Goal: Ask a question

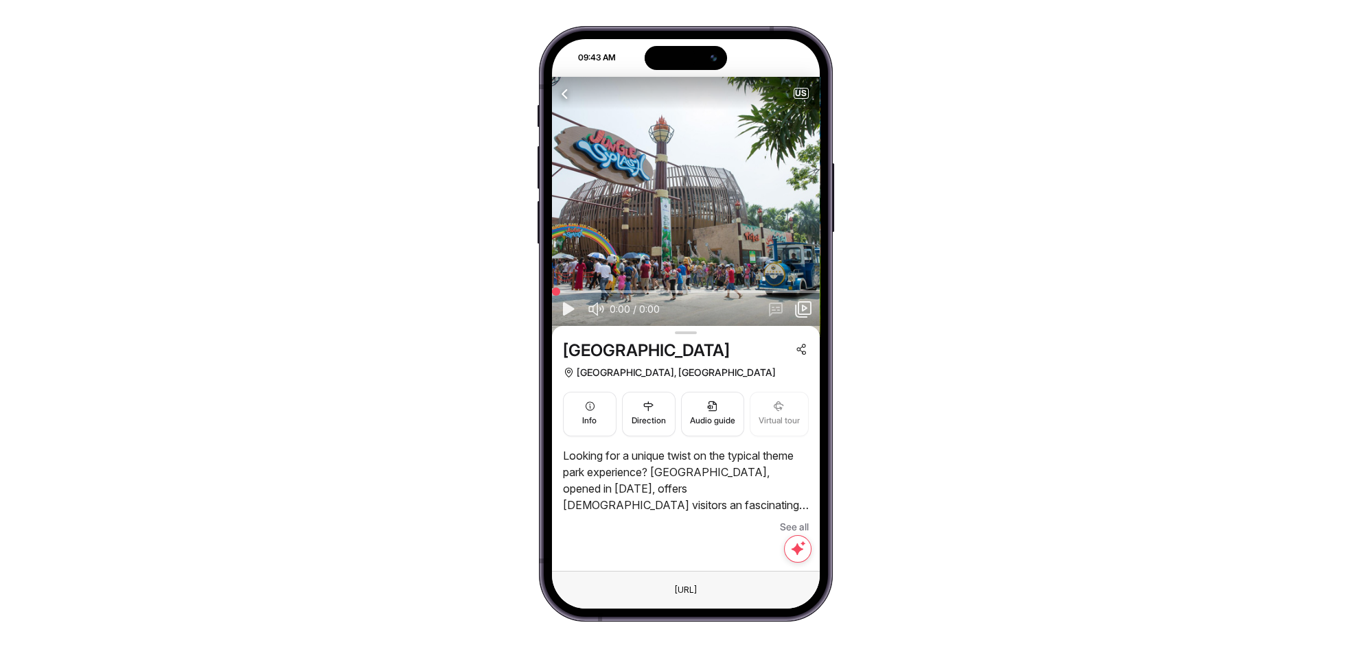
click at [568, 93] on icon "button" at bounding box center [565, 93] width 17 height 17
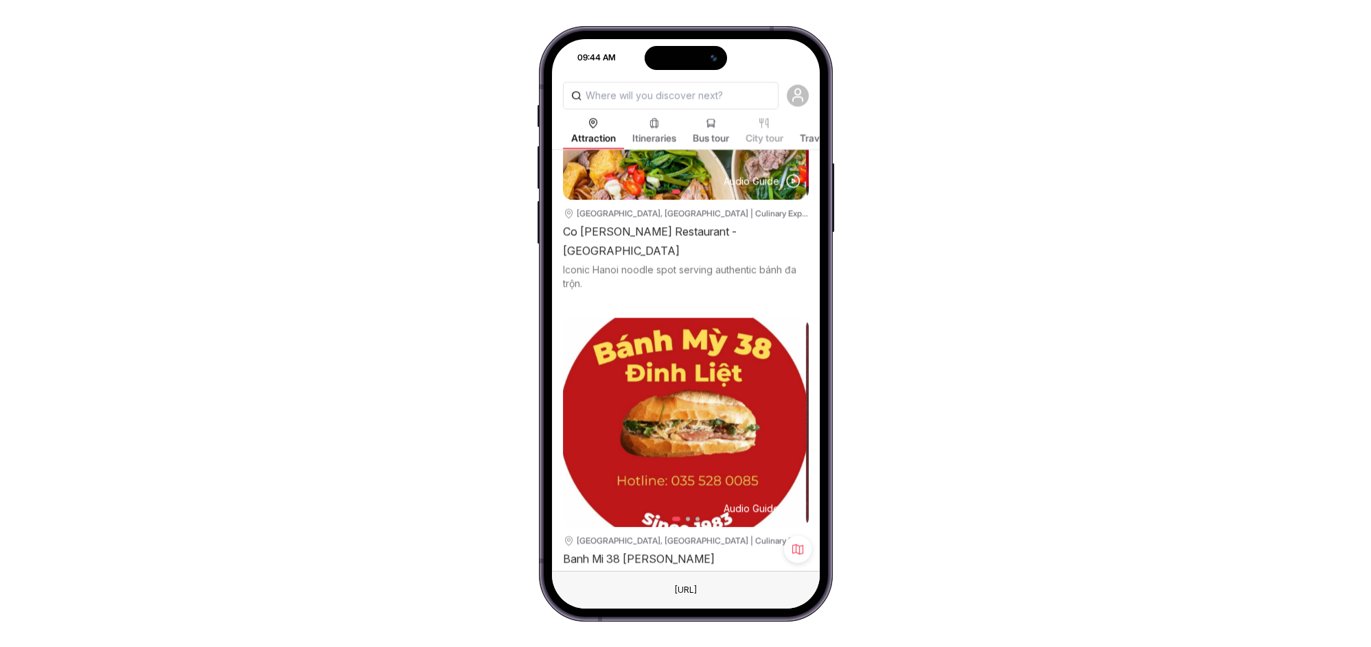
scroll to position [15272, 0]
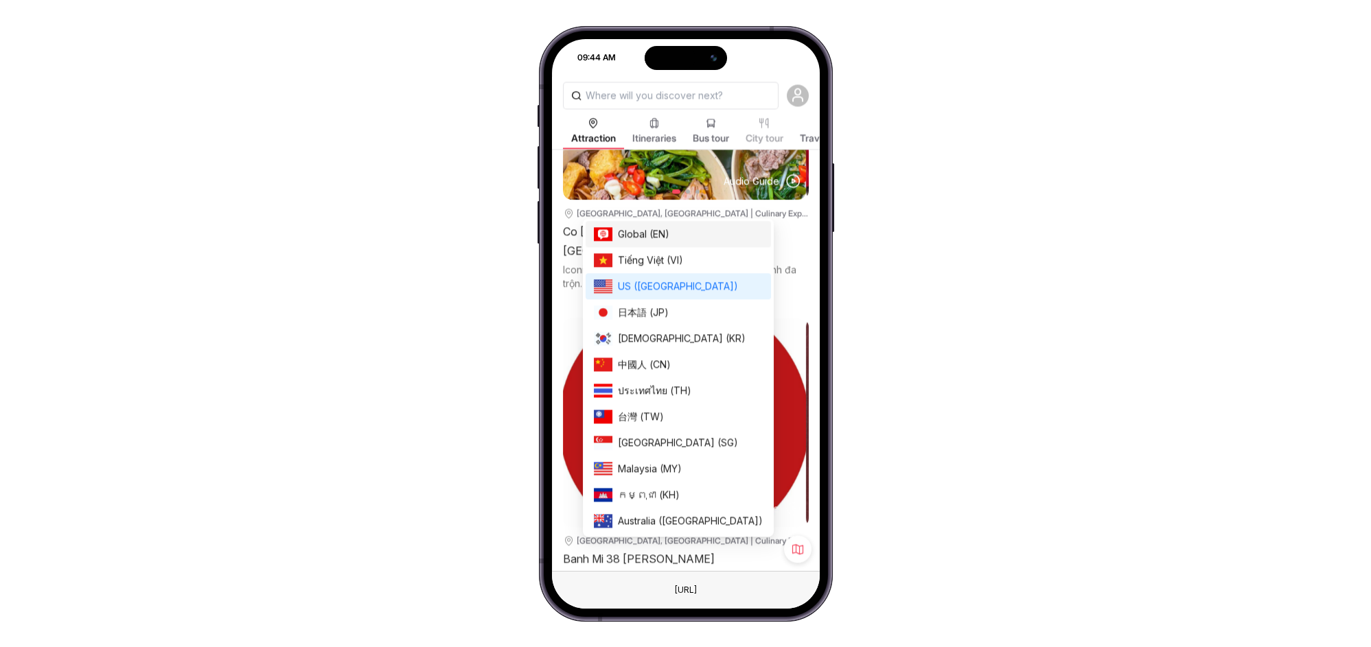
click at [638, 229] on span "Global (EN)" at bounding box center [690, 234] width 145 height 15
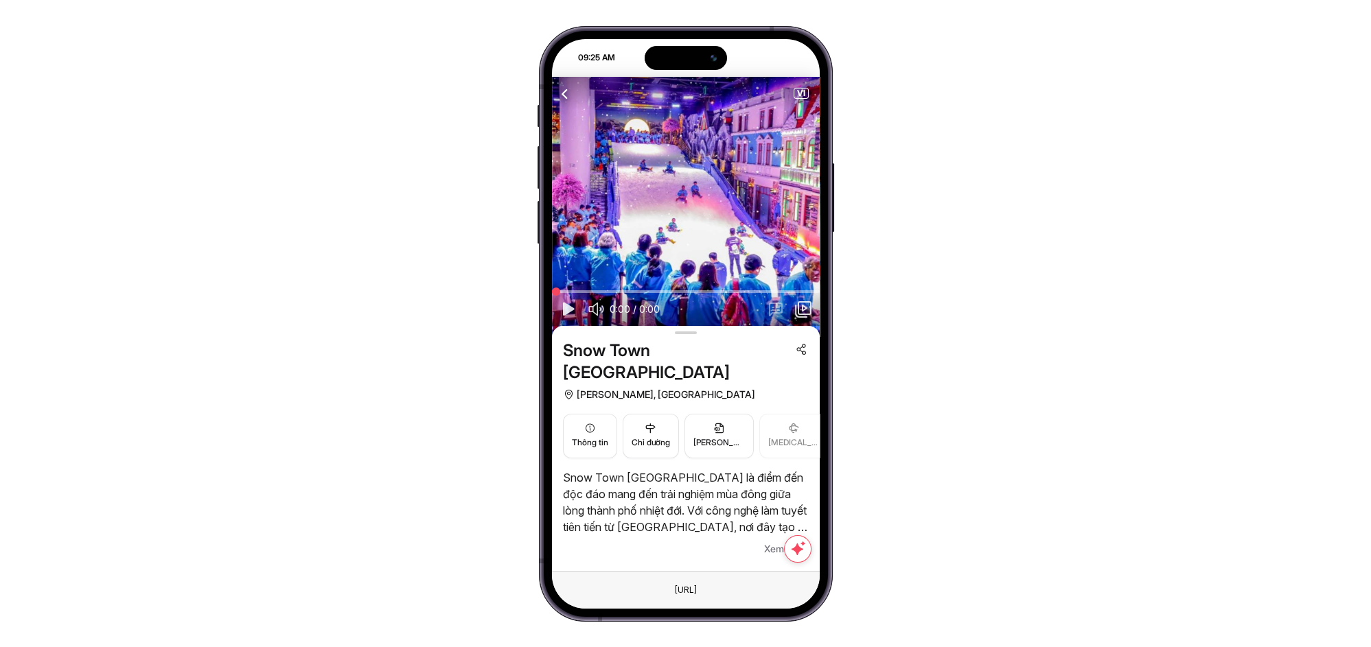
click at [879, 106] on div "09:25 AM Điểm [MEDICAL_DATA] quan Hành trình Tour xe buýt Tour thành phố Blog d…" at bounding box center [685, 323] width 1371 height 647
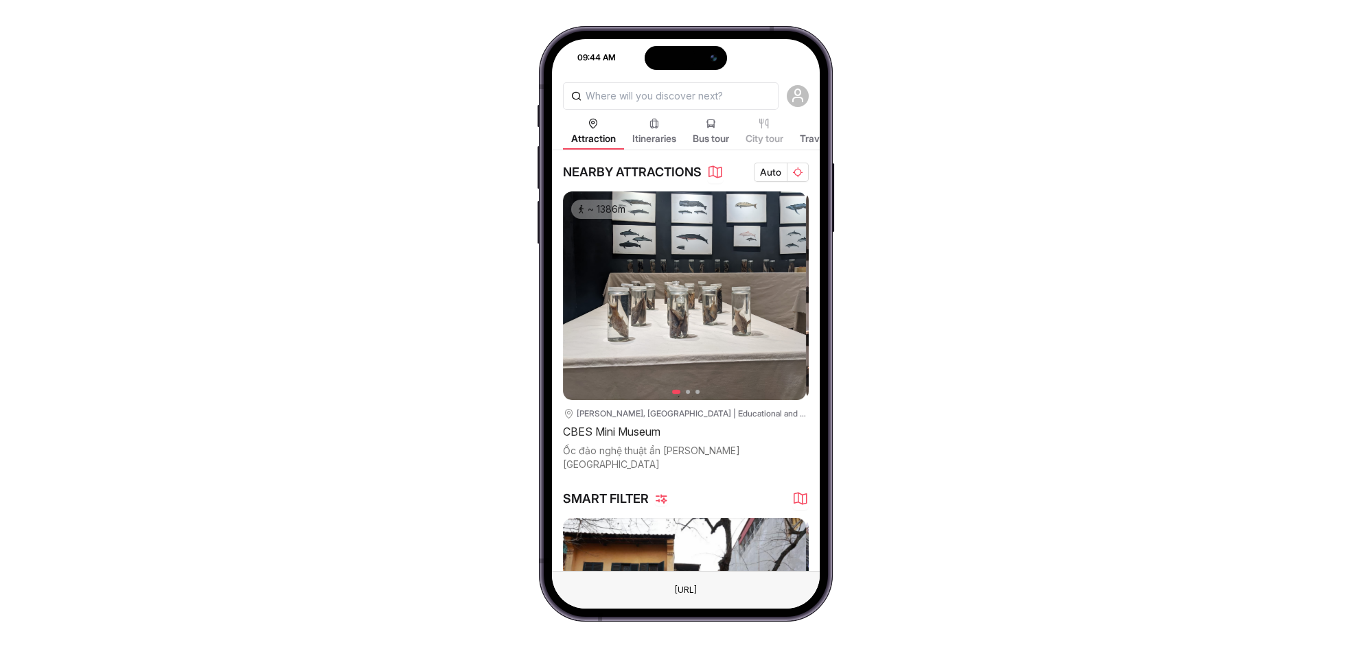
click at [665, 494] on icon "button" at bounding box center [661, 499] width 14 height 14
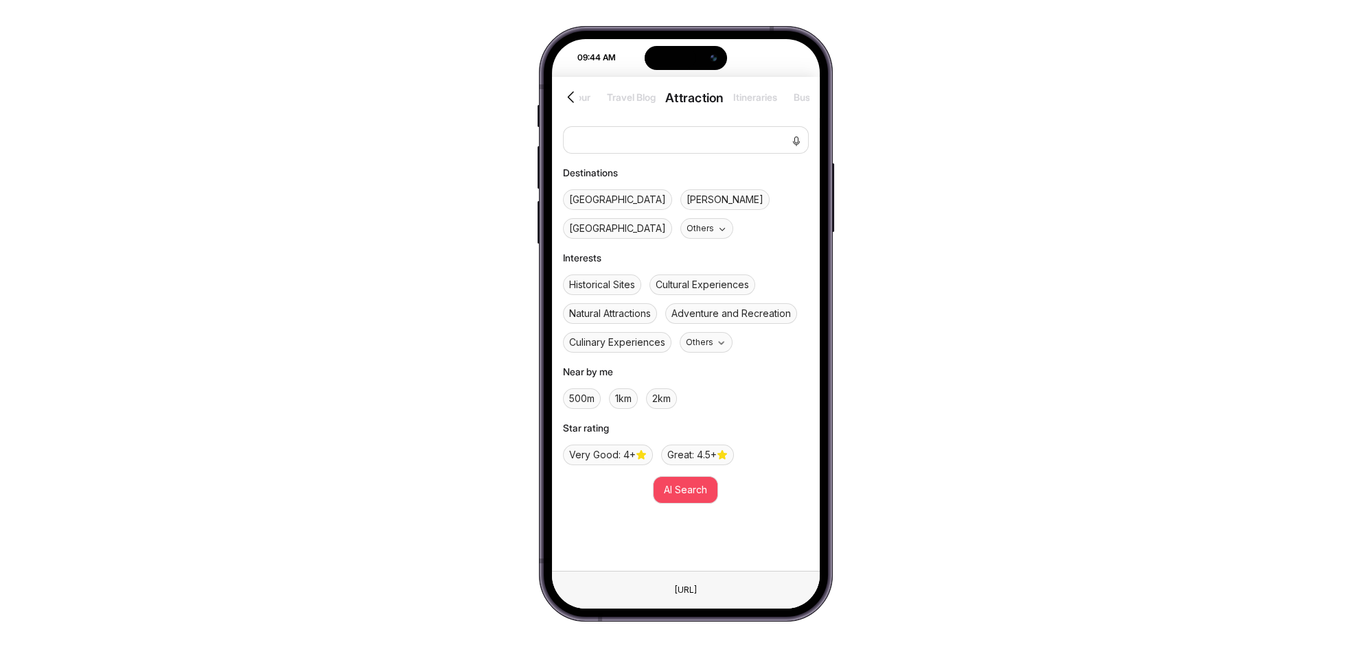
click at [576, 202] on span "Hà Nội" at bounding box center [617, 200] width 97 height 14
click at [678, 494] on span "AI Search" at bounding box center [685, 490] width 43 height 15
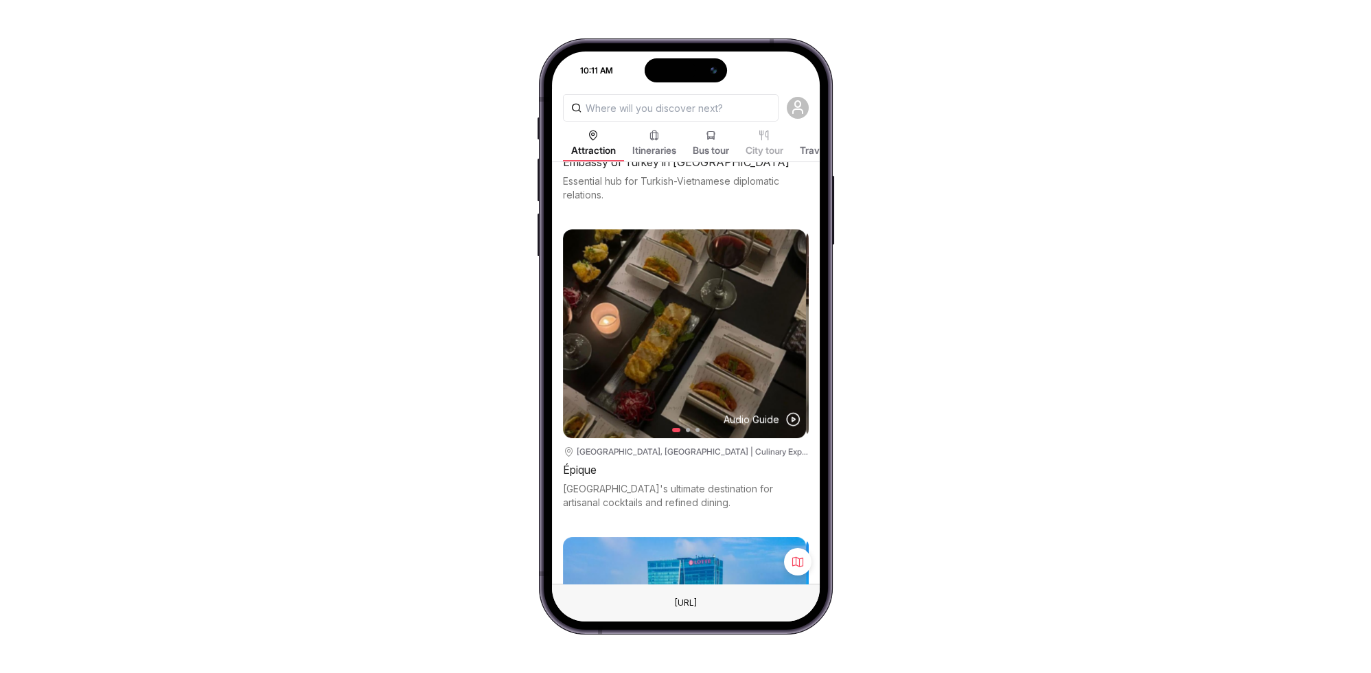
scroll to position [508, 0]
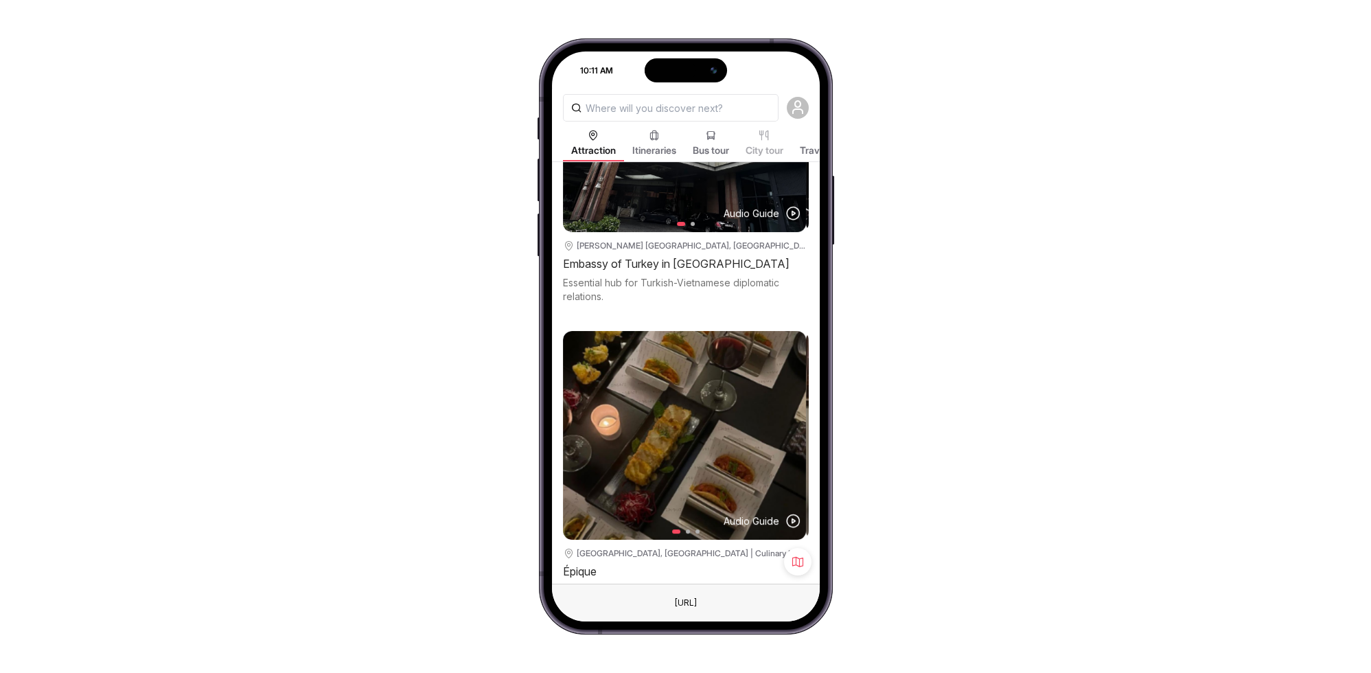
click at [617, 548] on div "Hà Nội, Vietnam | Culinary Experiences" at bounding box center [693, 553] width 232 height 11
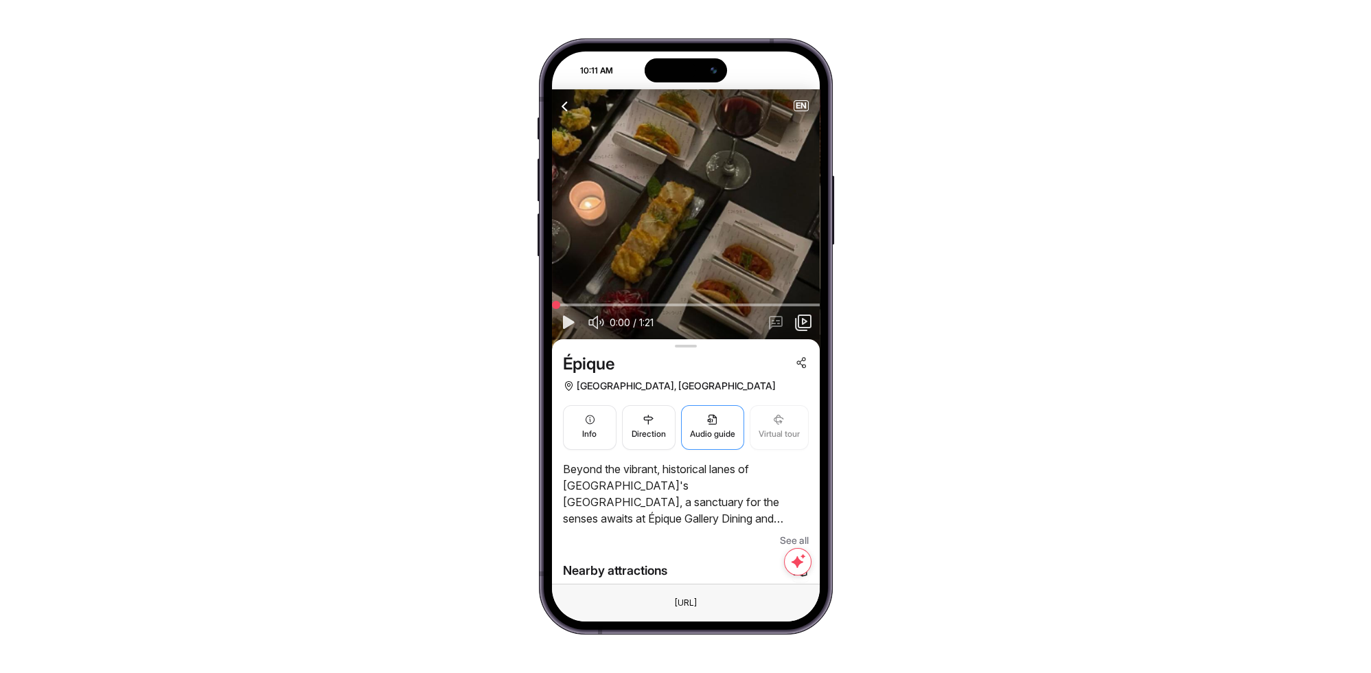
click at [728, 438] on span "Audio guide" at bounding box center [712, 434] width 45 height 13
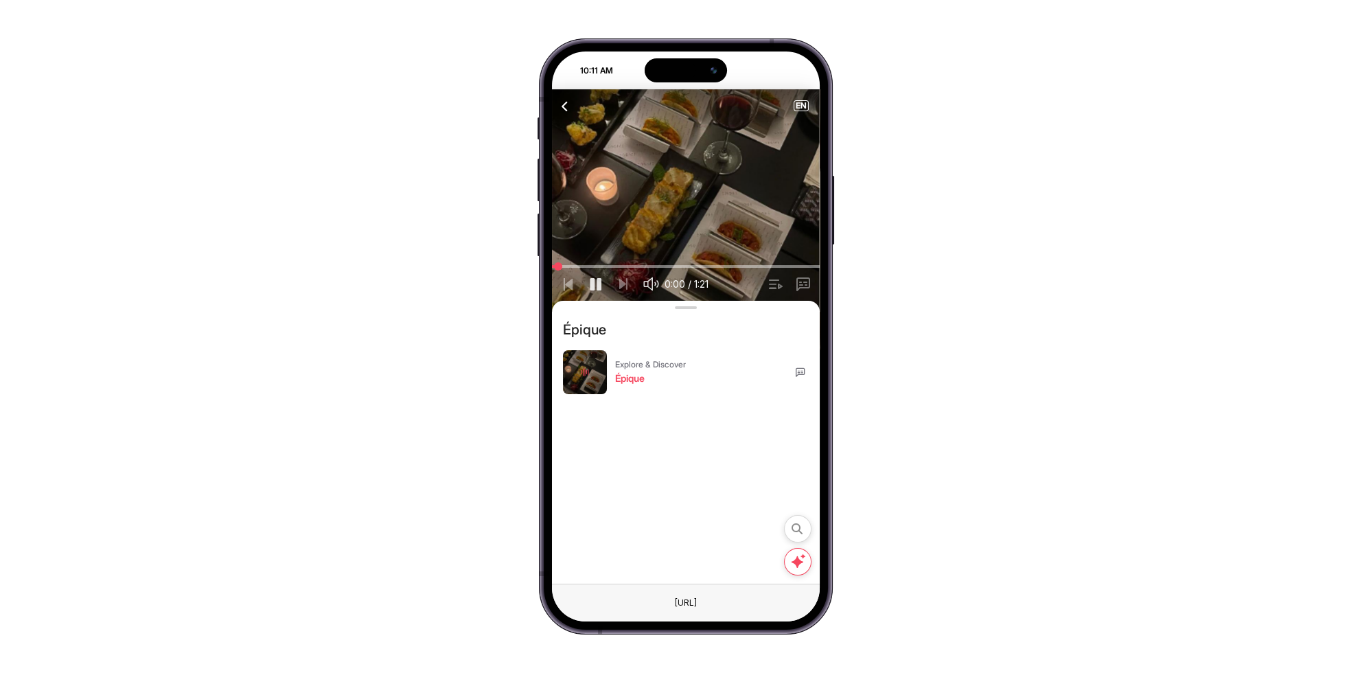
click at [797, 374] on icon at bounding box center [800, 372] width 11 height 11
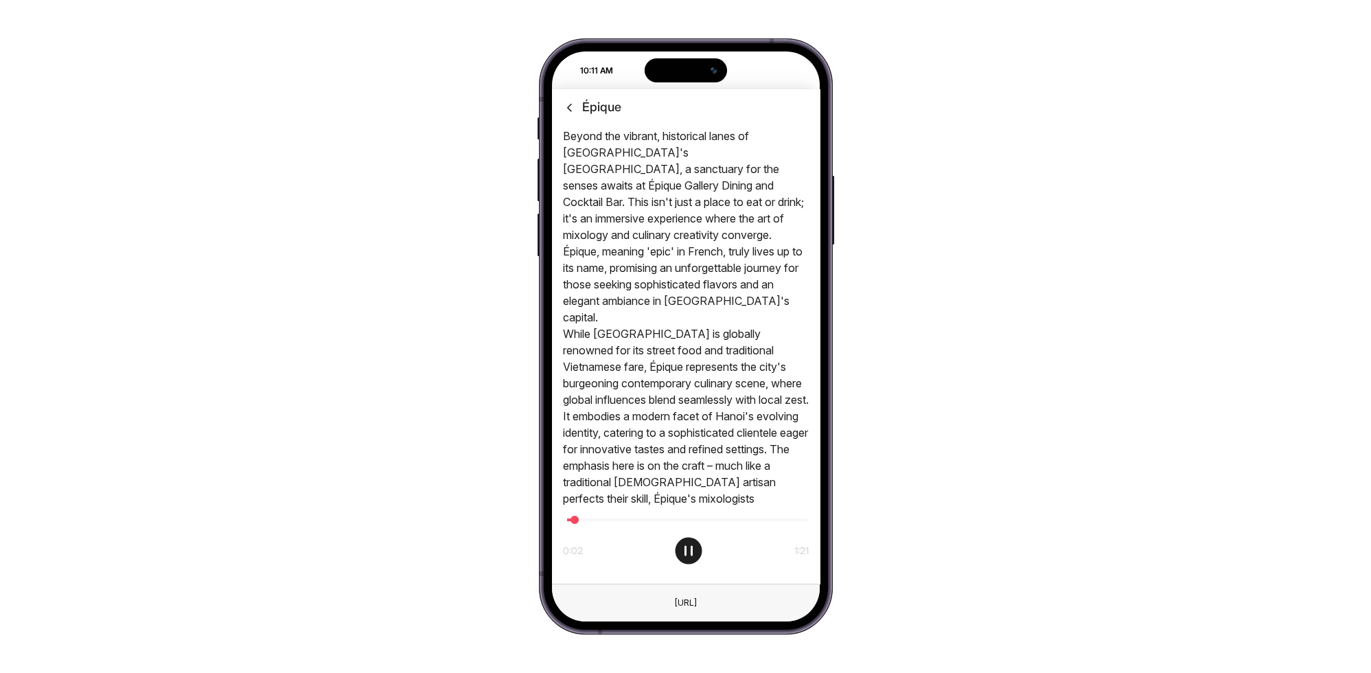
click at [682, 555] on icon at bounding box center [688, 550] width 33 height 33
click at [570, 106] on icon at bounding box center [569, 107] width 14 height 14
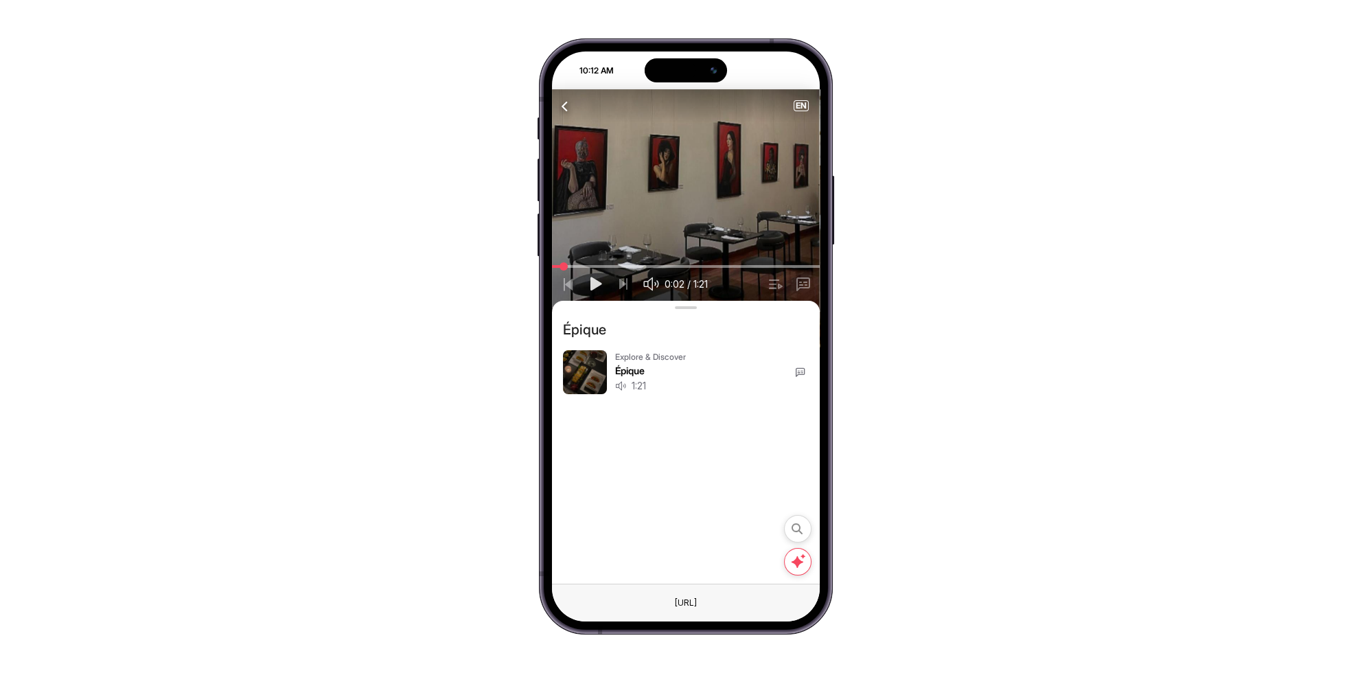
click at [798, 372] on icon at bounding box center [800, 372] width 11 height 11
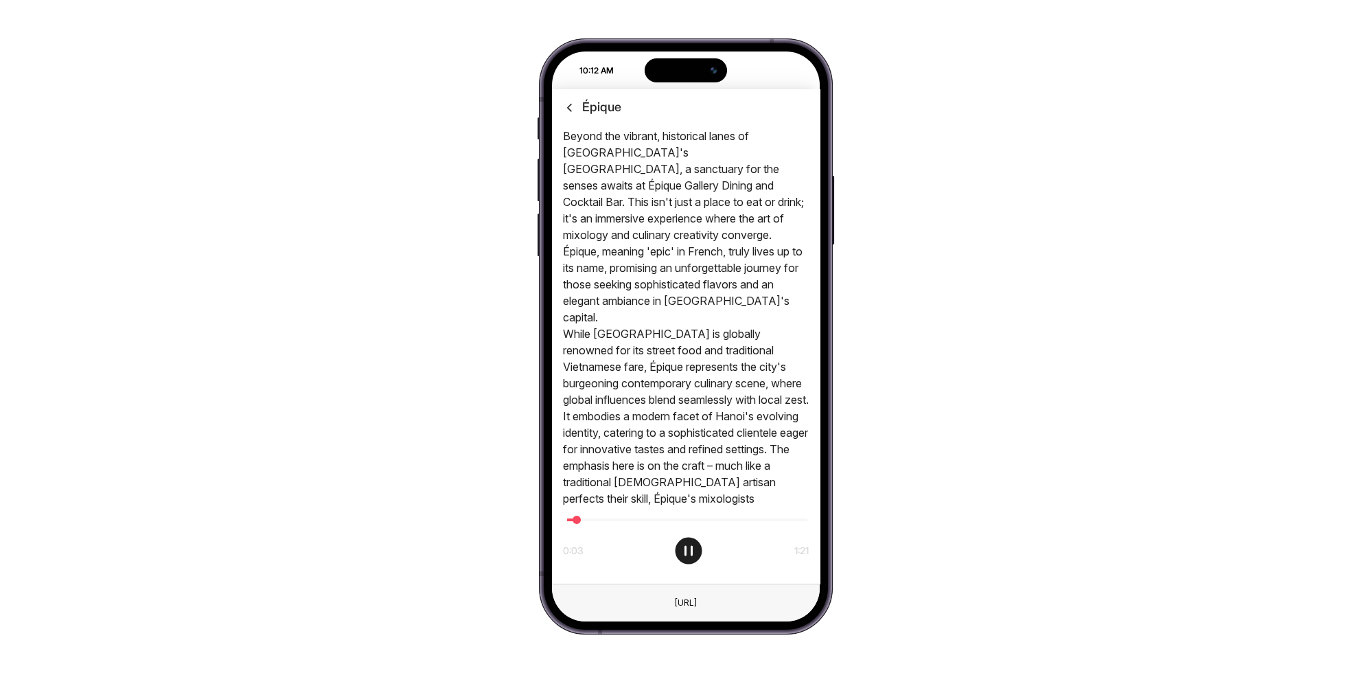
click at [691, 542] on icon at bounding box center [688, 550] width 33 height 33
click at [566, 108] on icon at bounding box center [569, 107] width 14 height 14
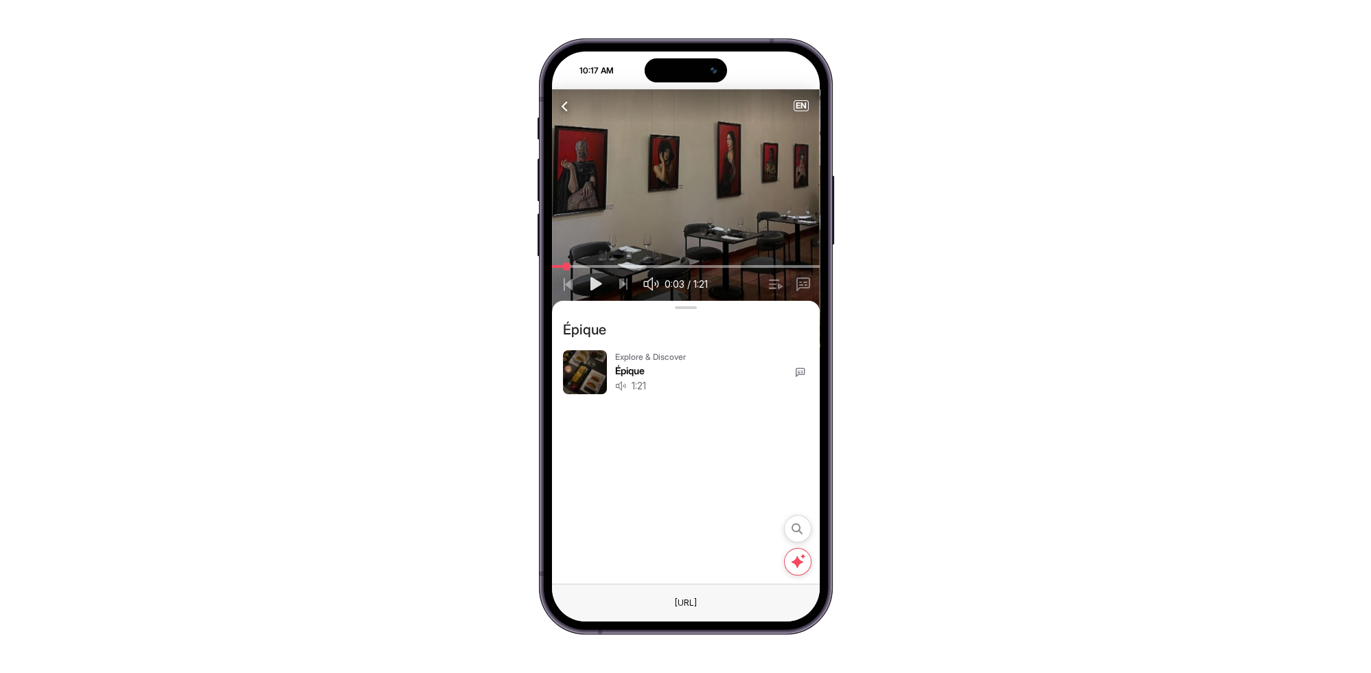
click at [560, 108] on icon "button" at bounding box center [565, 105] width 17 height 17
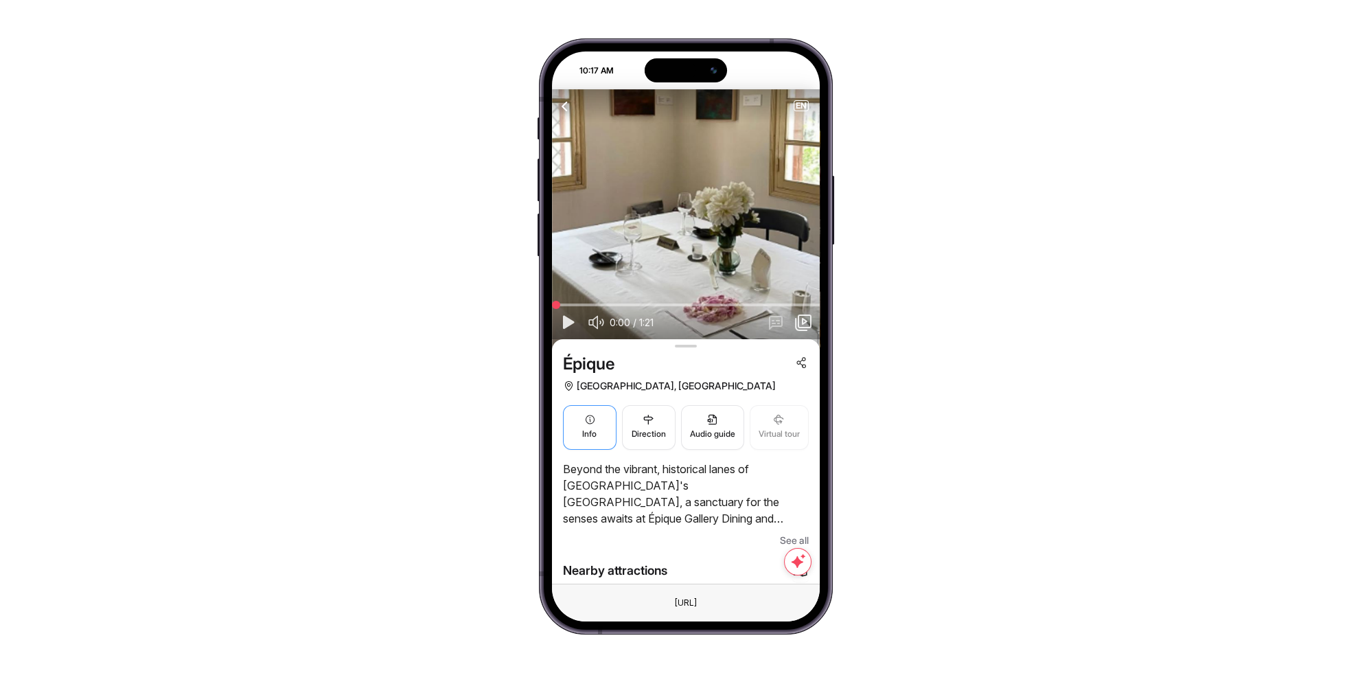
click at [584, 428] on span "Info" at bounding box center [589, 434] width 14 height 13
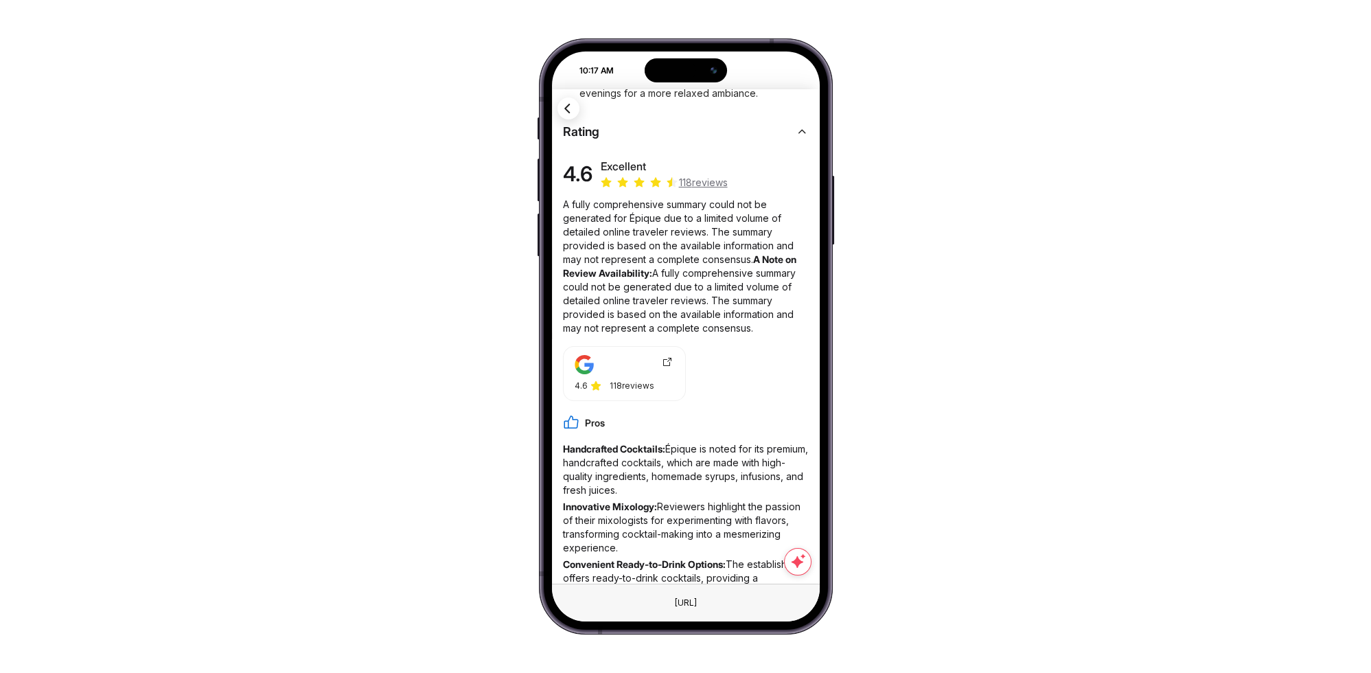
scroll to position [305, 0]
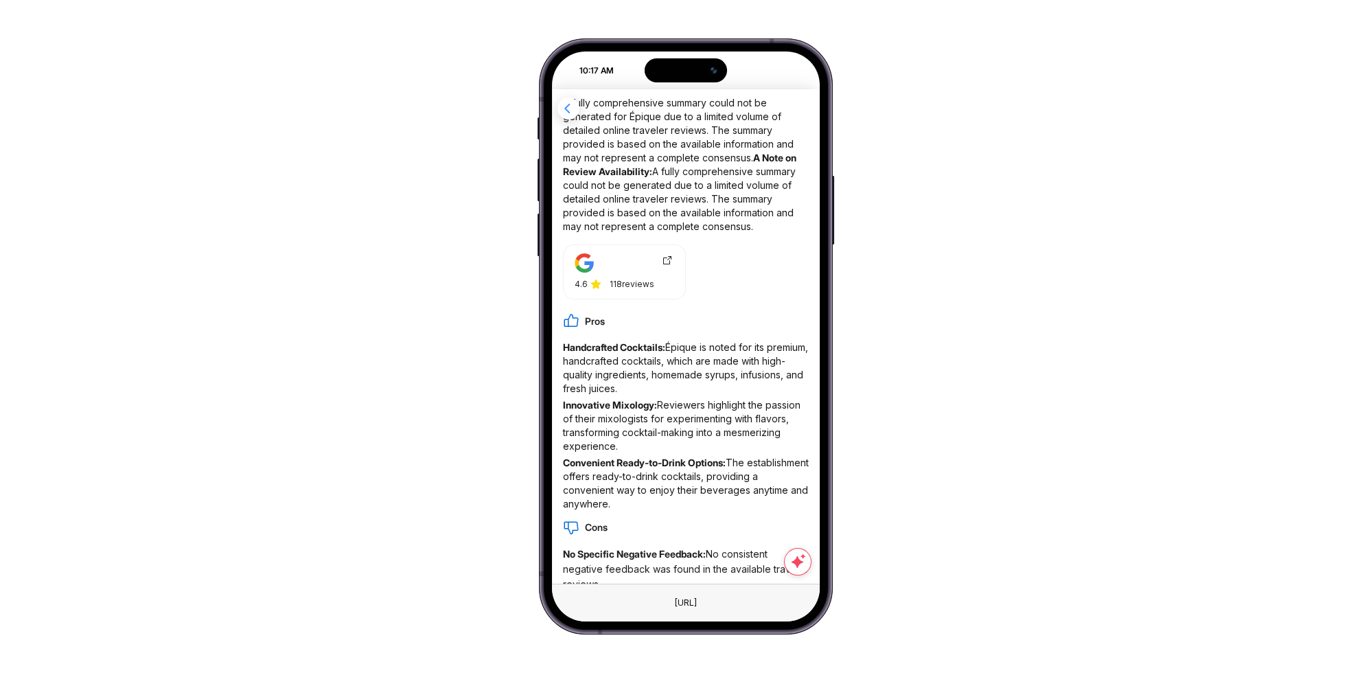
click at [565, 113] on icon "button" at bounding box center [567, 108] width 17 height 17
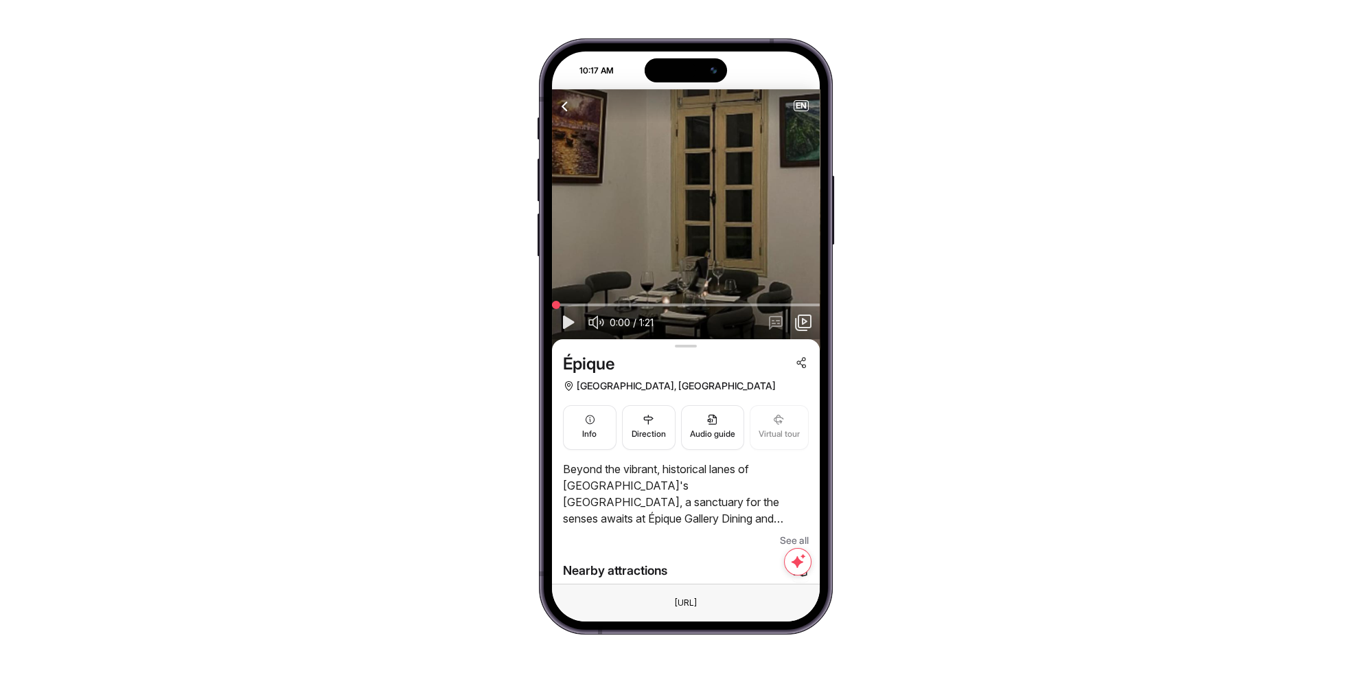
click at [564, 111] on icon "button" at bounding box center [565, 105] width 17 height 17
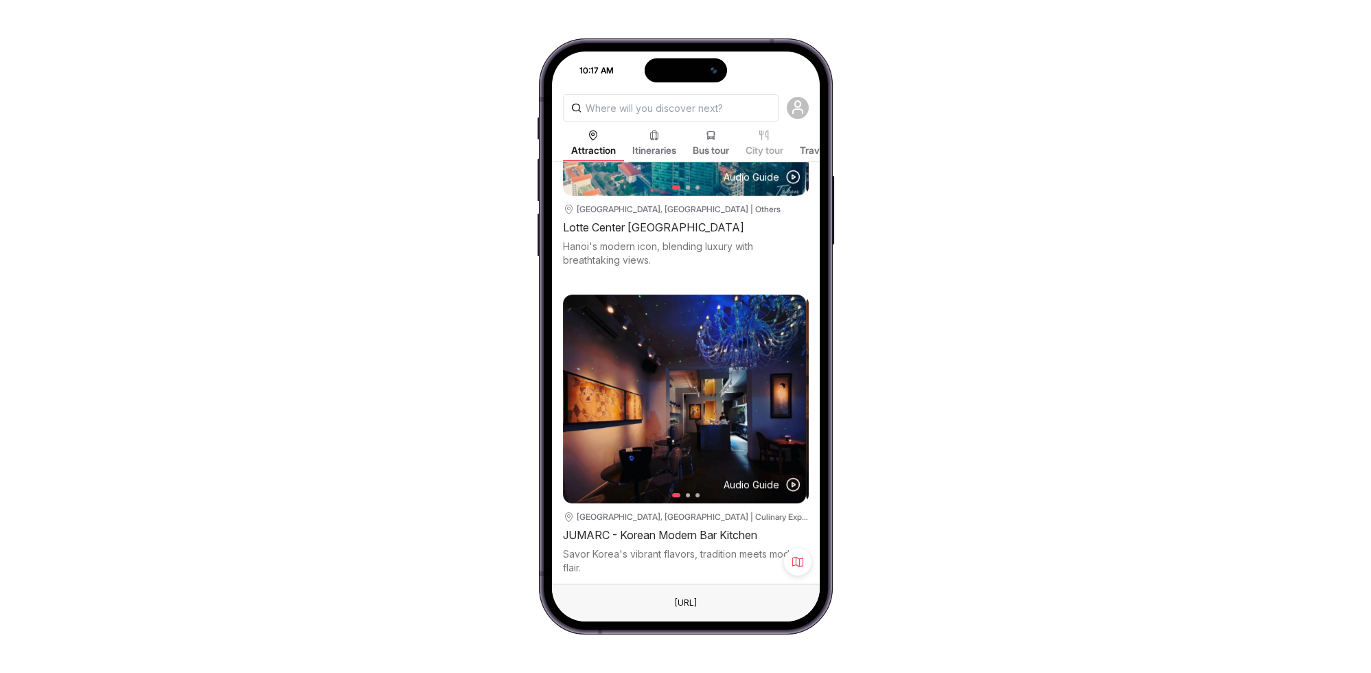
scroll to position [1261, 0]
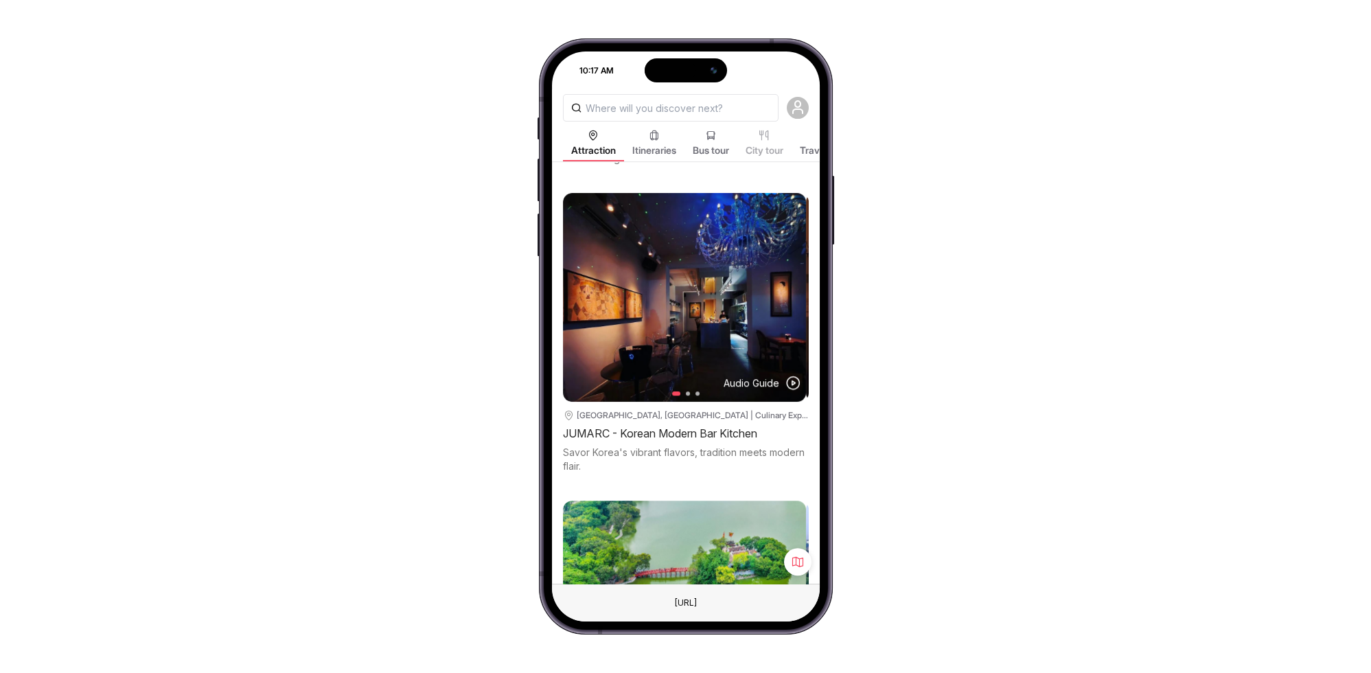
click at [639, 424] on div "JUMARC - Korean Modern Bar Kitchen" at bounding box center [686, 433] width 246 height 19
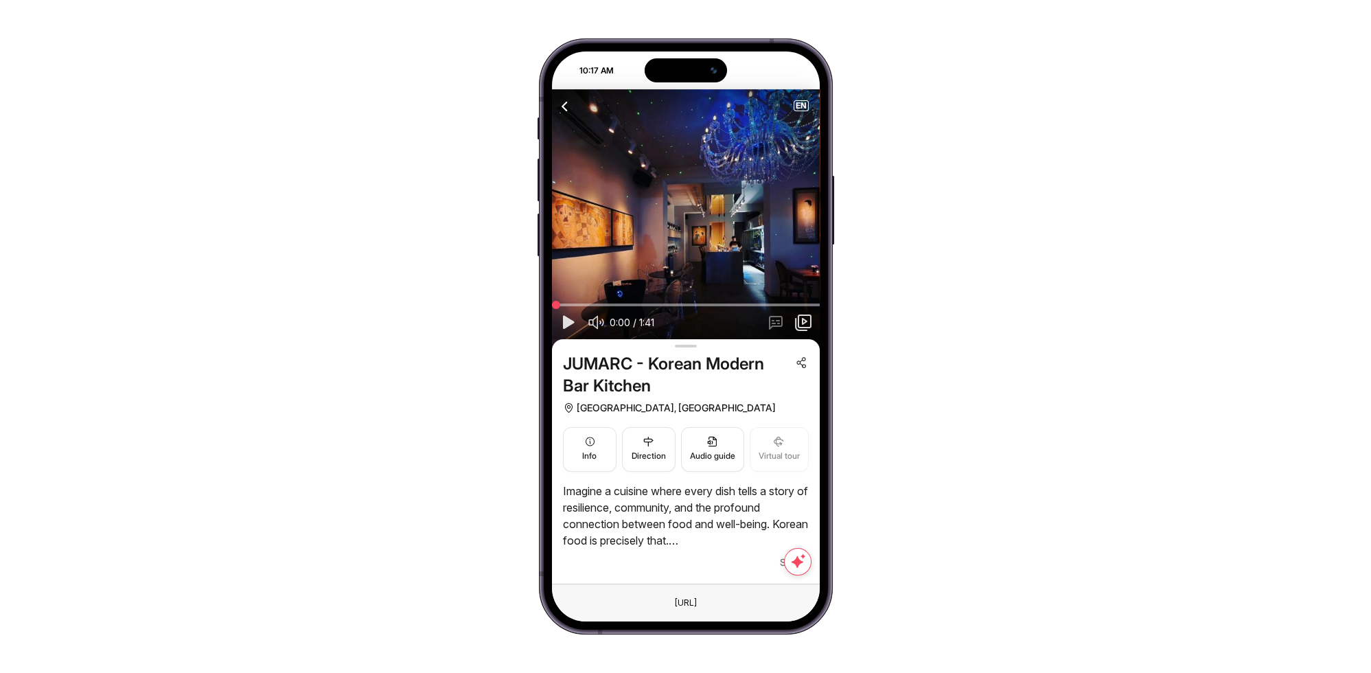
scroll to position [102, 0]
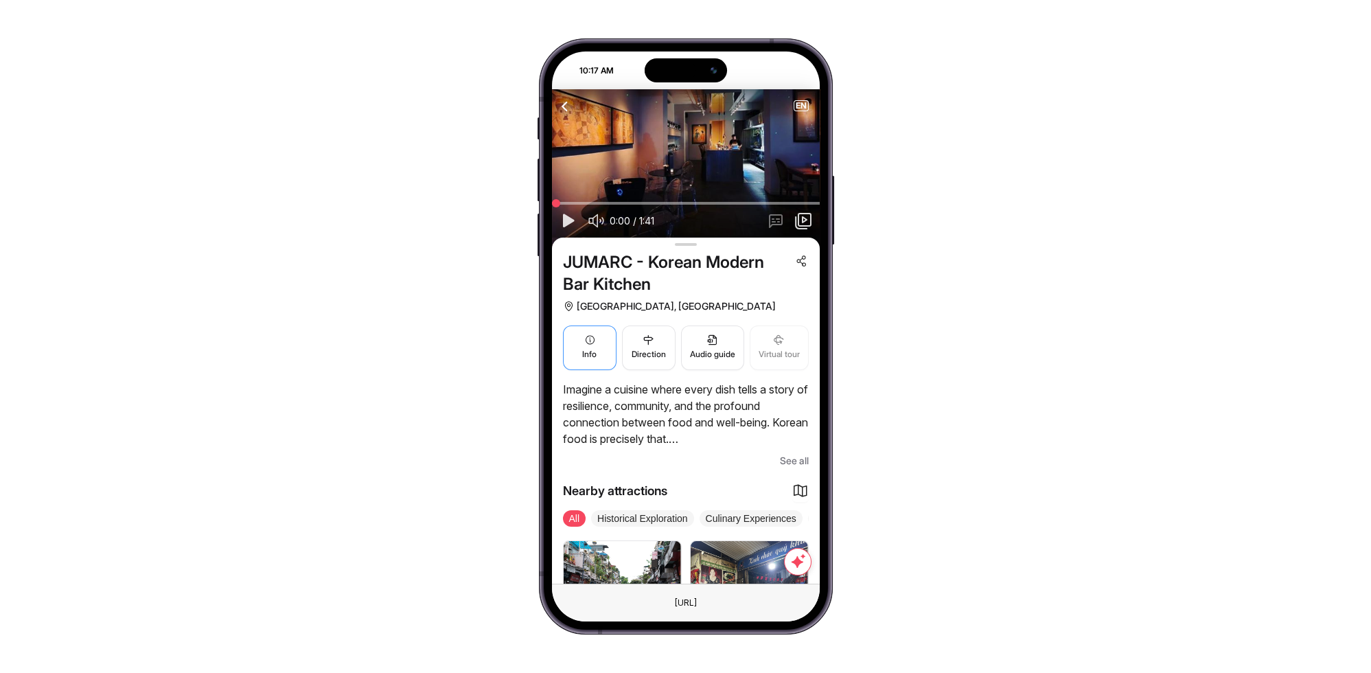
click at [584, 338] on icon "button" at bounding box center [589, 339] width 11 height 11
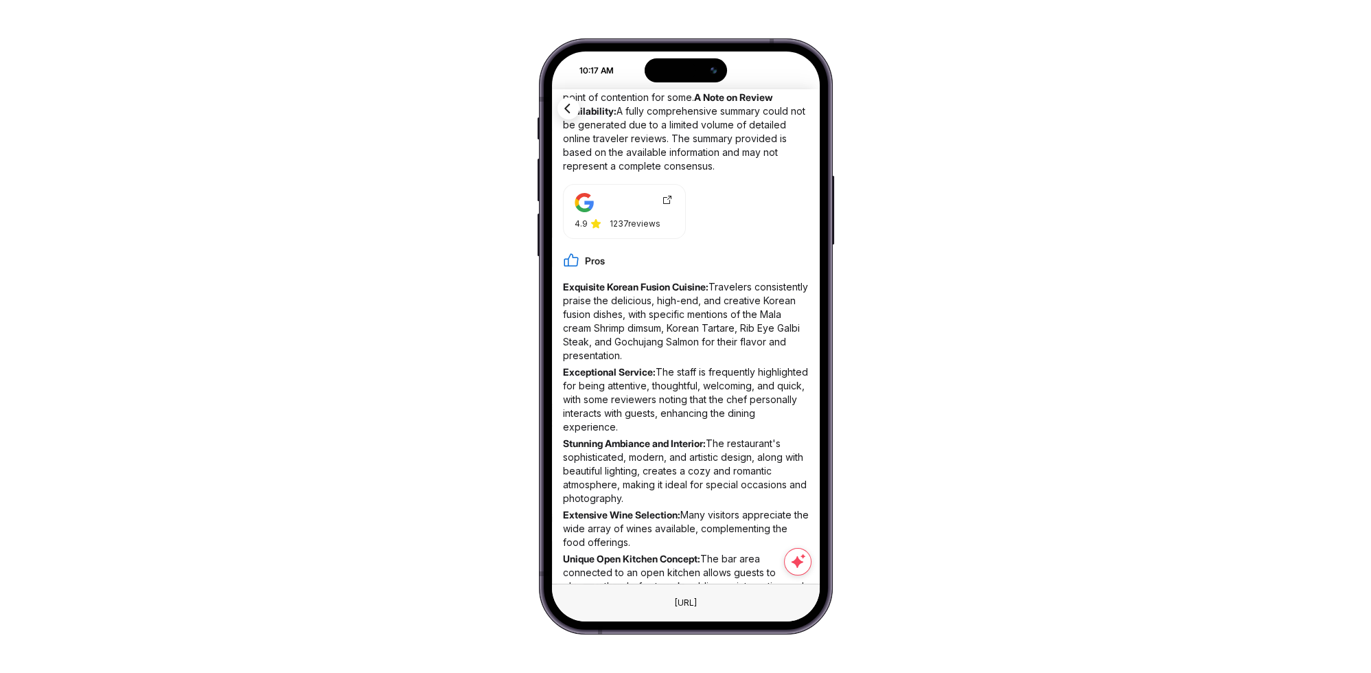
scroll to position [712, 0]
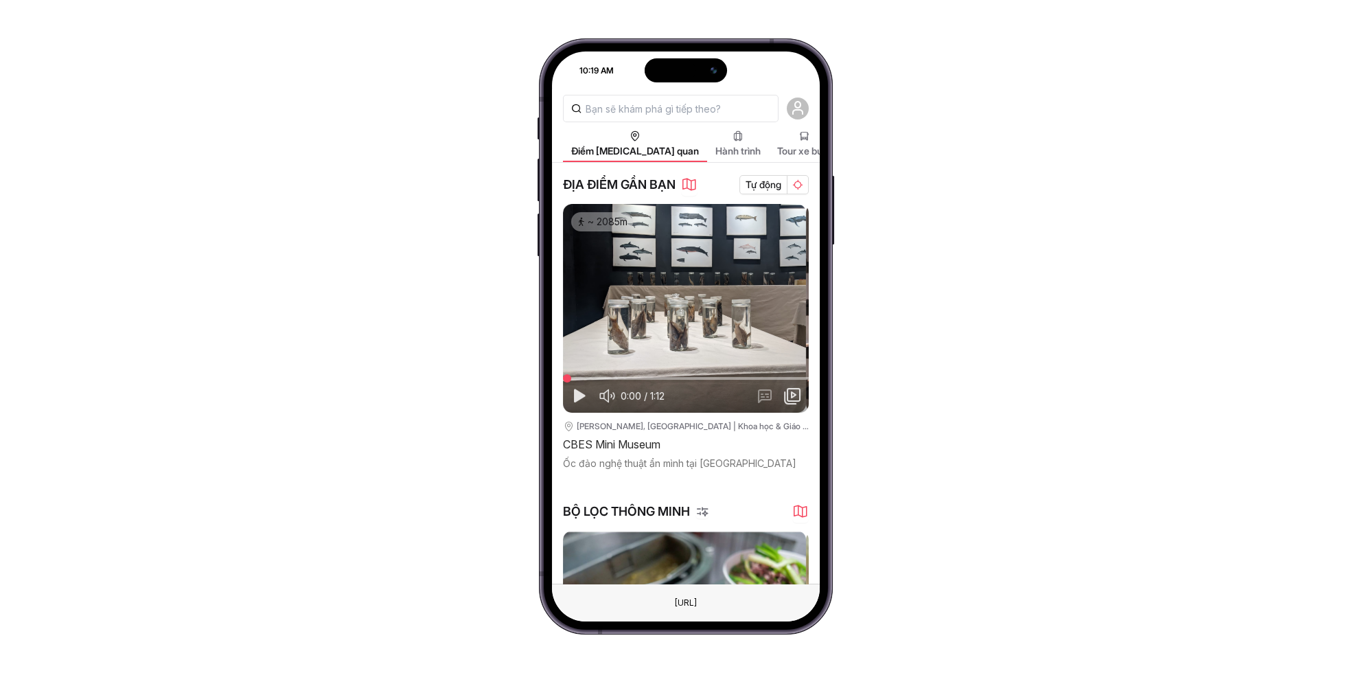
click at [598, 444] on div "CBES Mini Museum" at bounding box center [686, 444] width 246 height 19
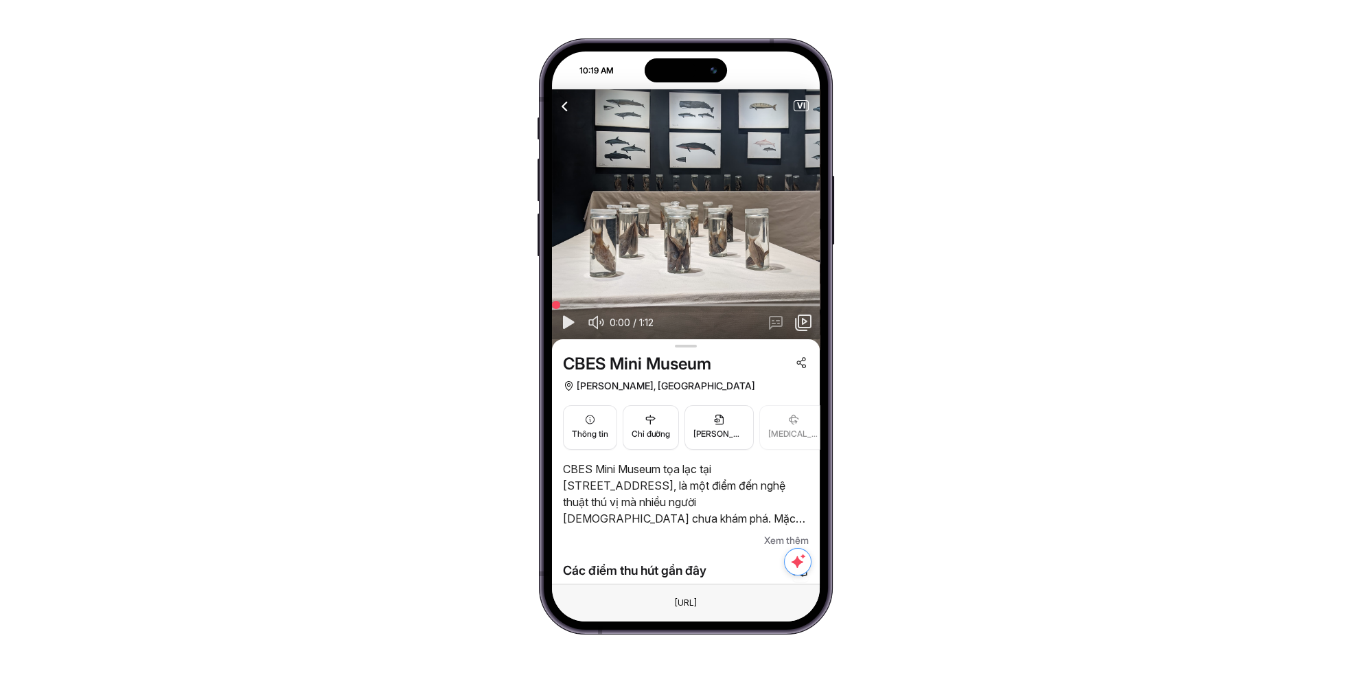
click at [796, 562] on icon "button" at bounding box center [797, 561] width 16 height 17
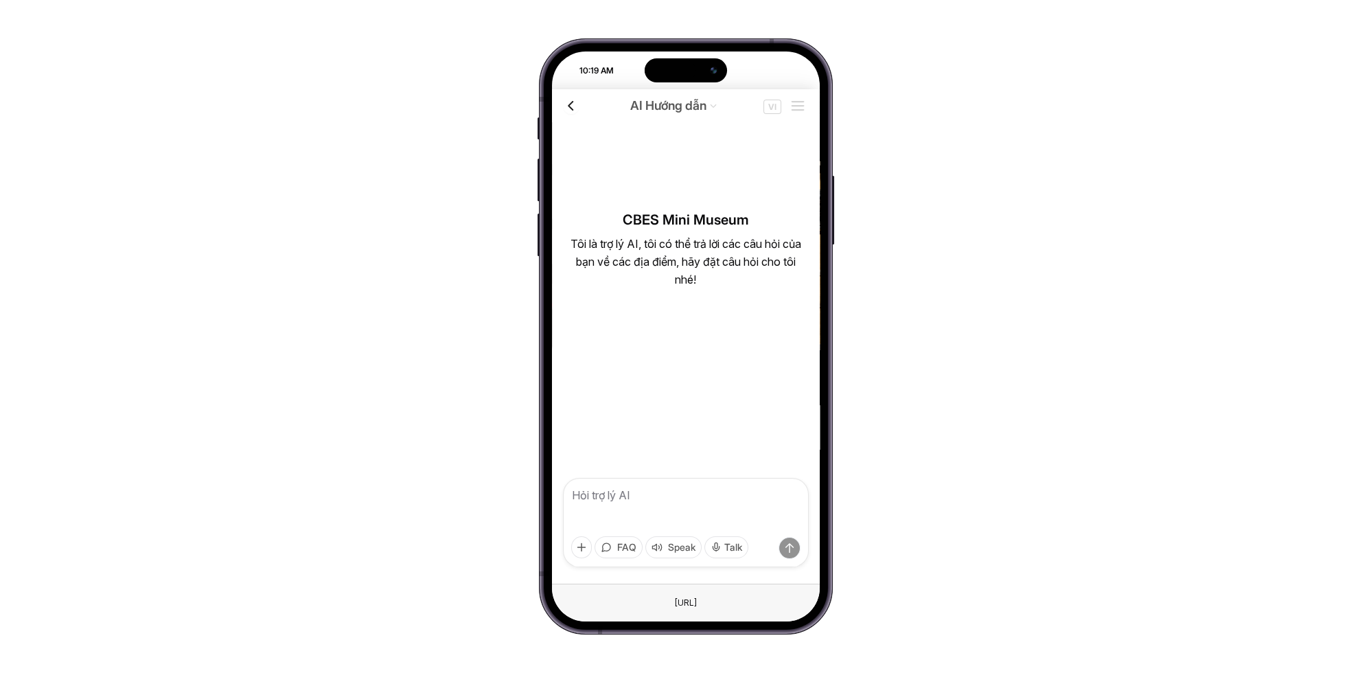
click at [677, 489] on textarea at bounding box center [686, 522] width 246 height 89
type textarea "hey"
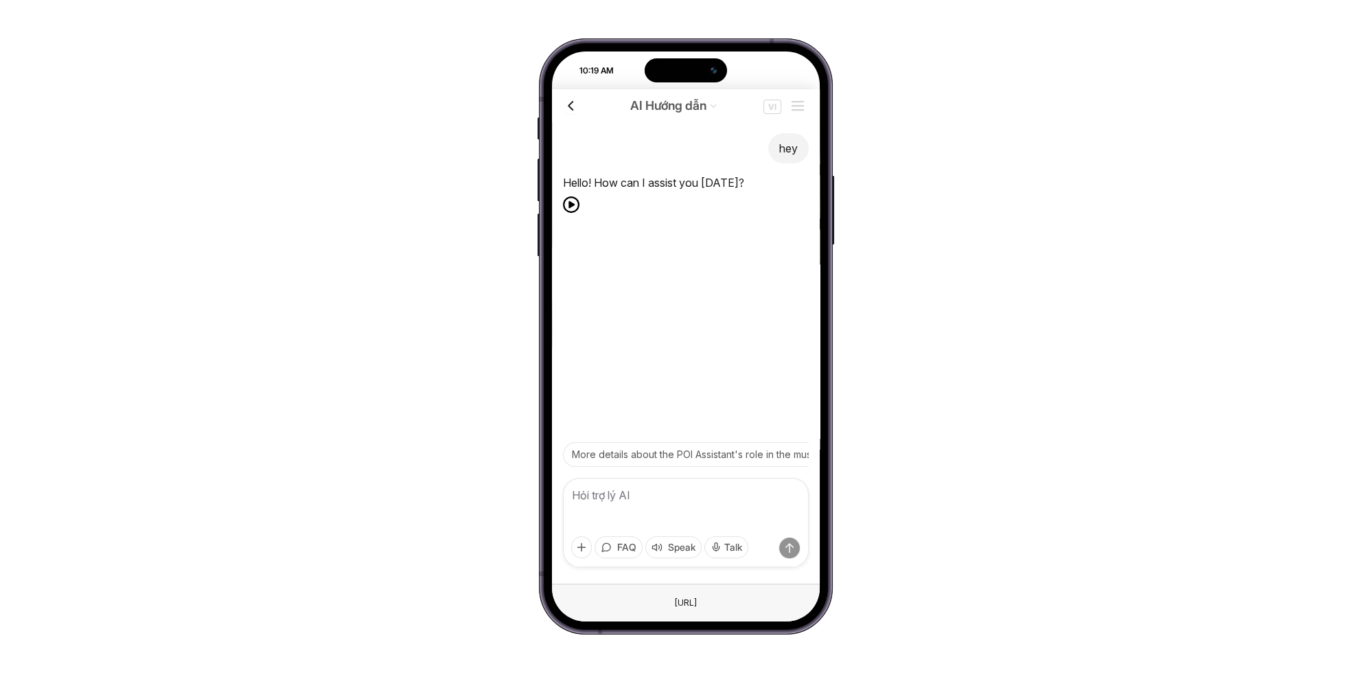
click at [662, 452] on span "More details about the POI Assistant's role in the museum?" at bounding box center [704, 454] width 264 height 12
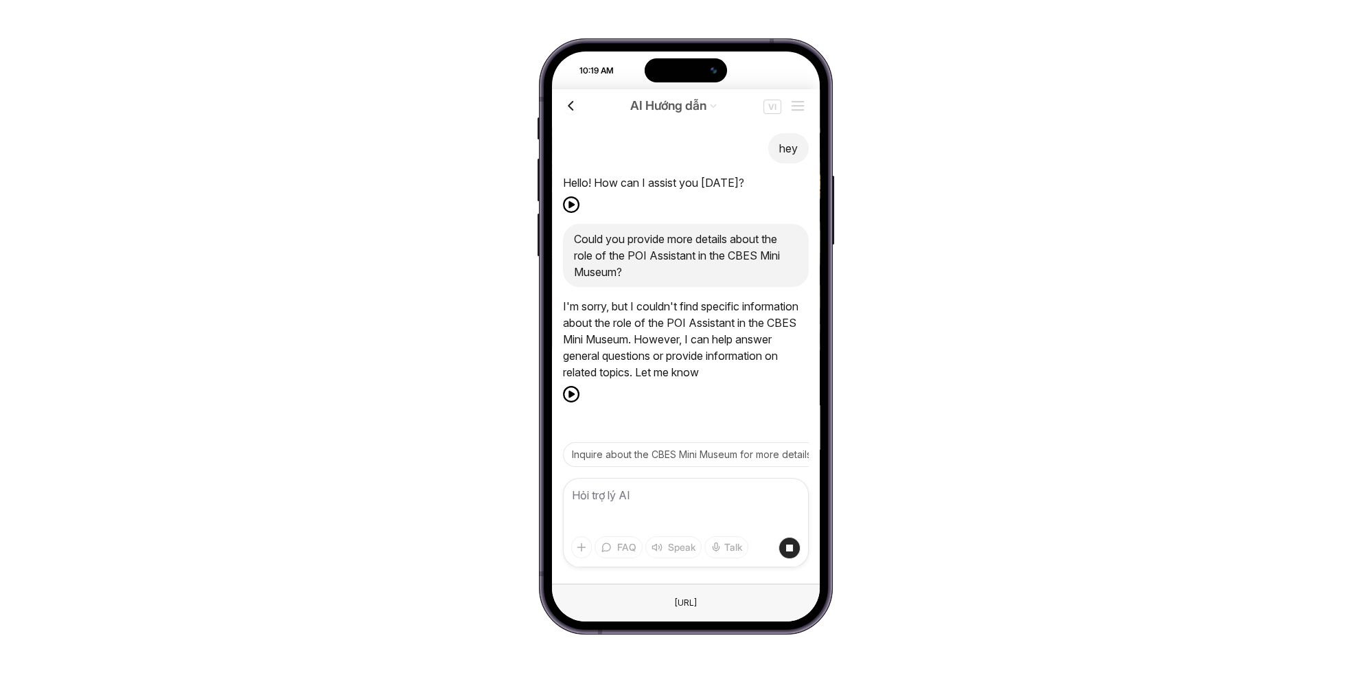
scroll to position [3, 0]
drag, startPoint x: 753, startPoint y: 449, endPoint x: 656, endPoint y: 459, distance: 97.3
drag, startPoint x: 697, startPoint y: 463, endPoint x: 577, endPoint y: 454, distance: 120.4
click at [550, 454] on div "10:19 AM Điểm tham quan Hành trình Tour xe buýt Tour thành phố Blog du lịch ĐỊA…" at bounding box center [686, 336] width 294 height 596
click at [636, 449] on span "Suggest alternative resources for the POI Assistant role." at bounding box center [698, 454] width 253 height 12
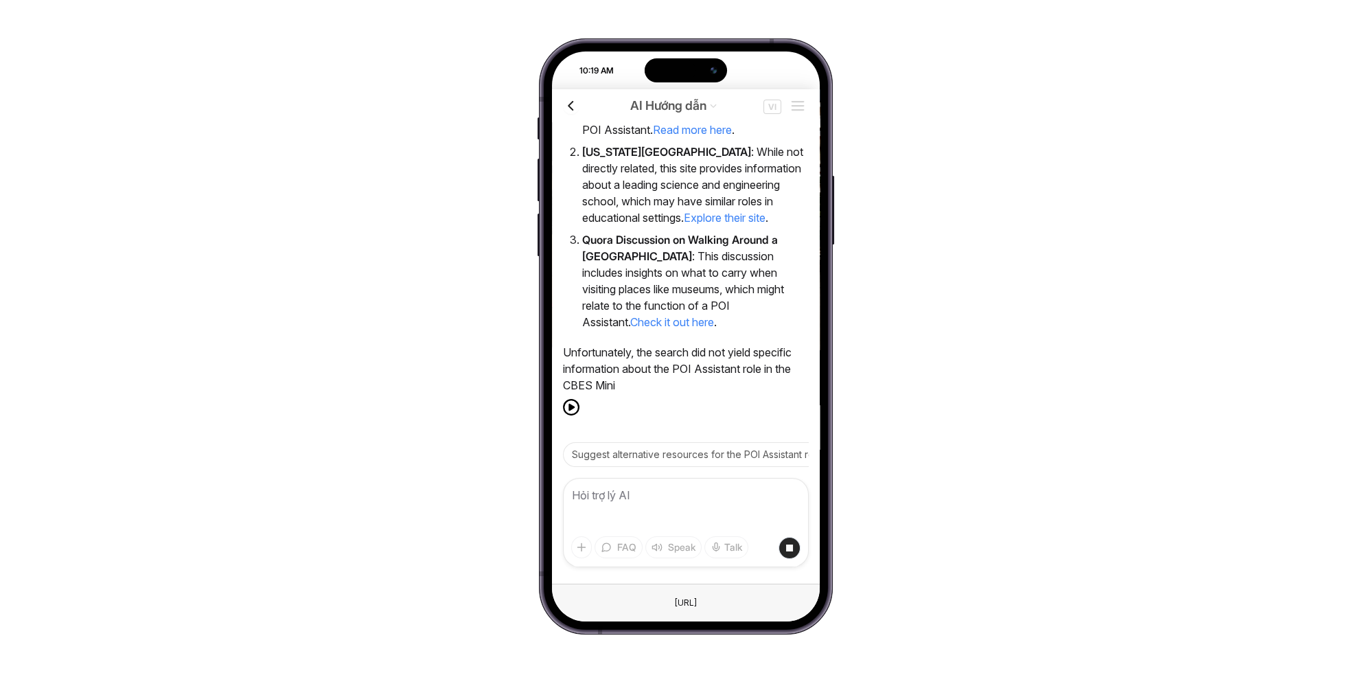
scroll to position [527, 0]
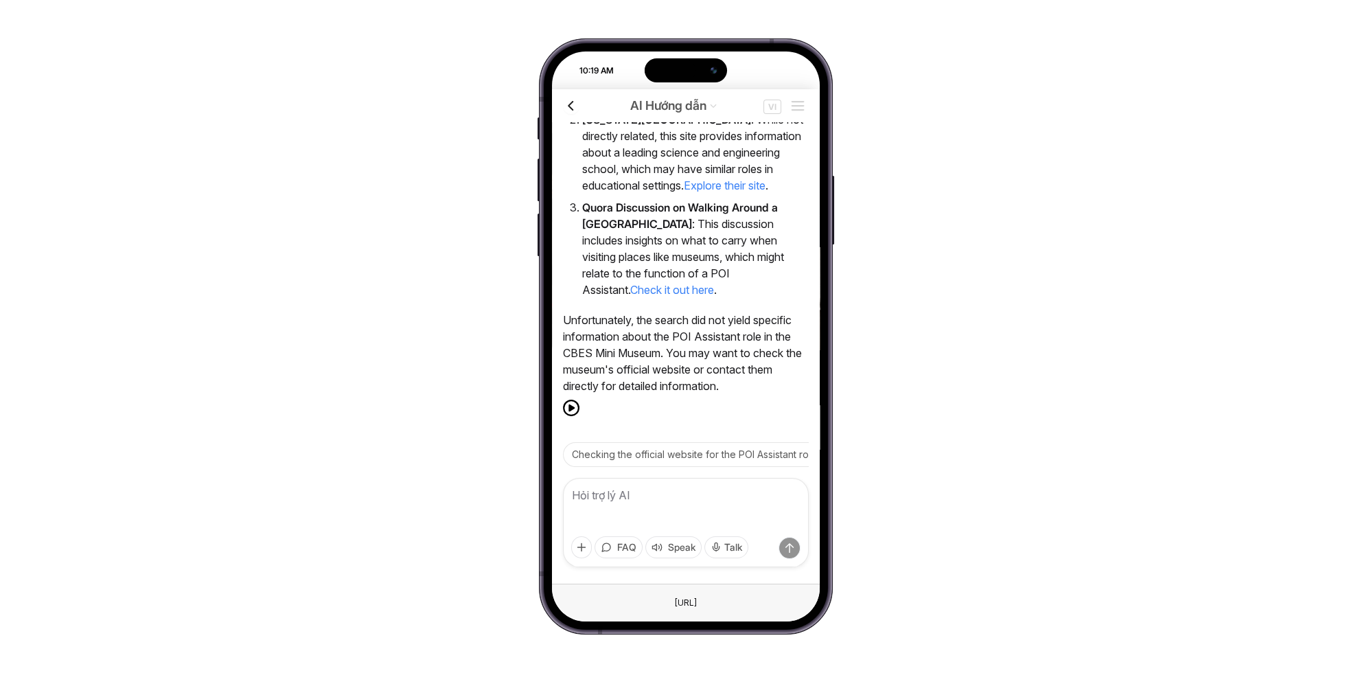
click at [669, 499] on textarea at bounding box center [686, 522] width 246 height 89
